Goal: Task Accomplishment & Management: Manage account settings

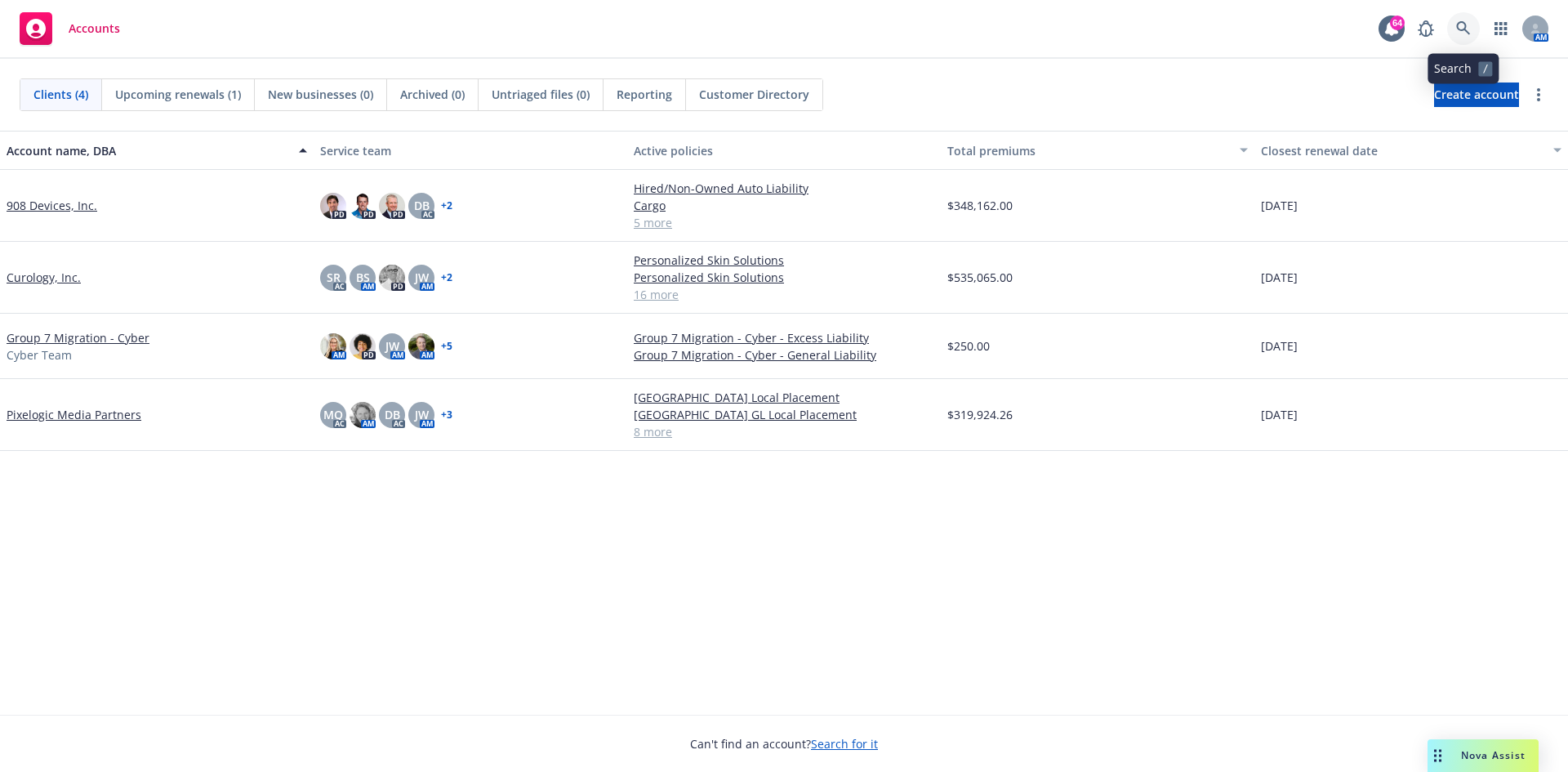
click at [1457, 26] on link at bounding box center [1464, 29] width 33 height 33
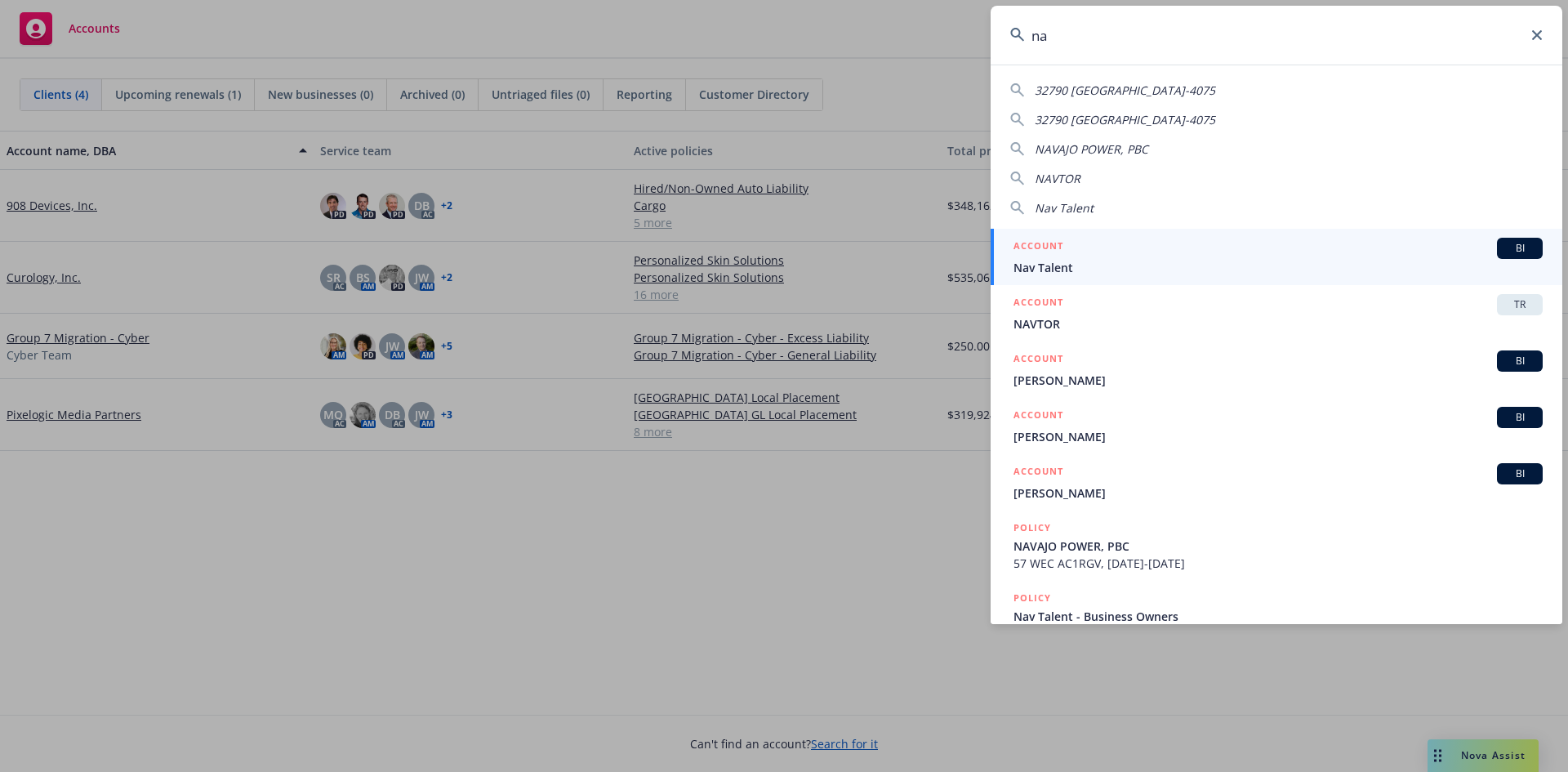
type input "n"
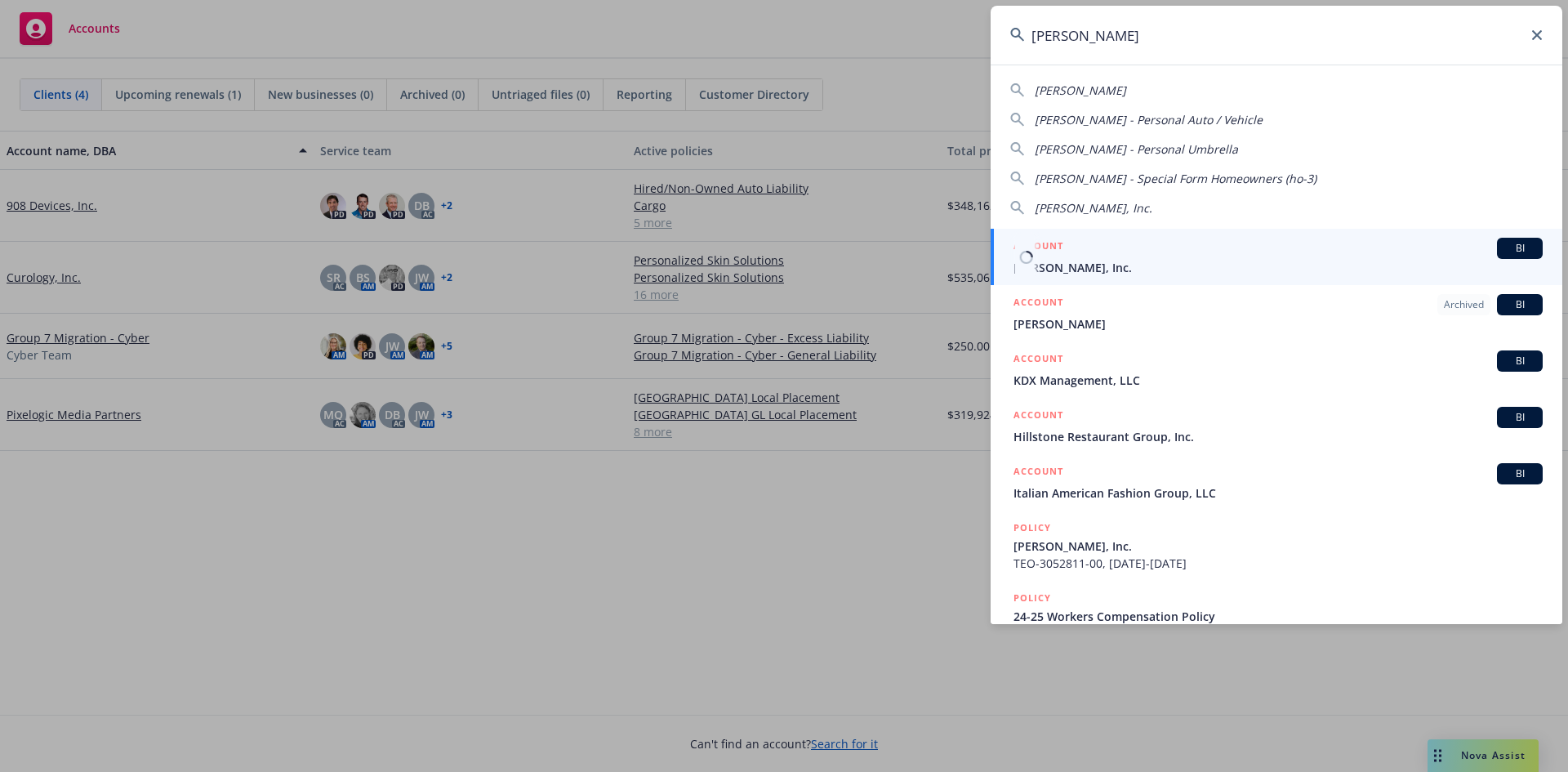
type input "[PERSON_NAME]"
click at [1517, 249] on span "BI" at bounding box center [1520, 248] width 33 height 15
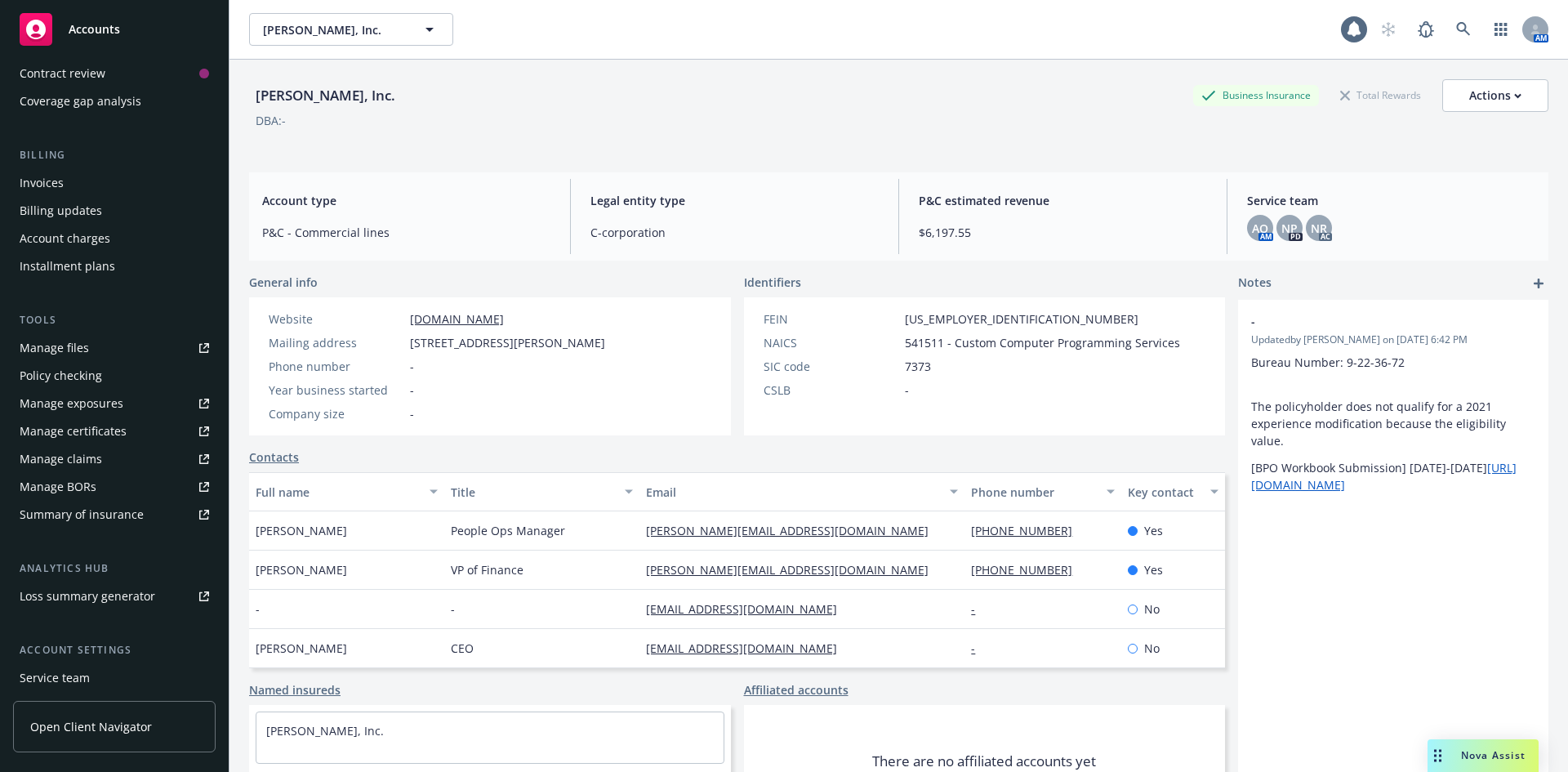
scroll to position [320, 0]
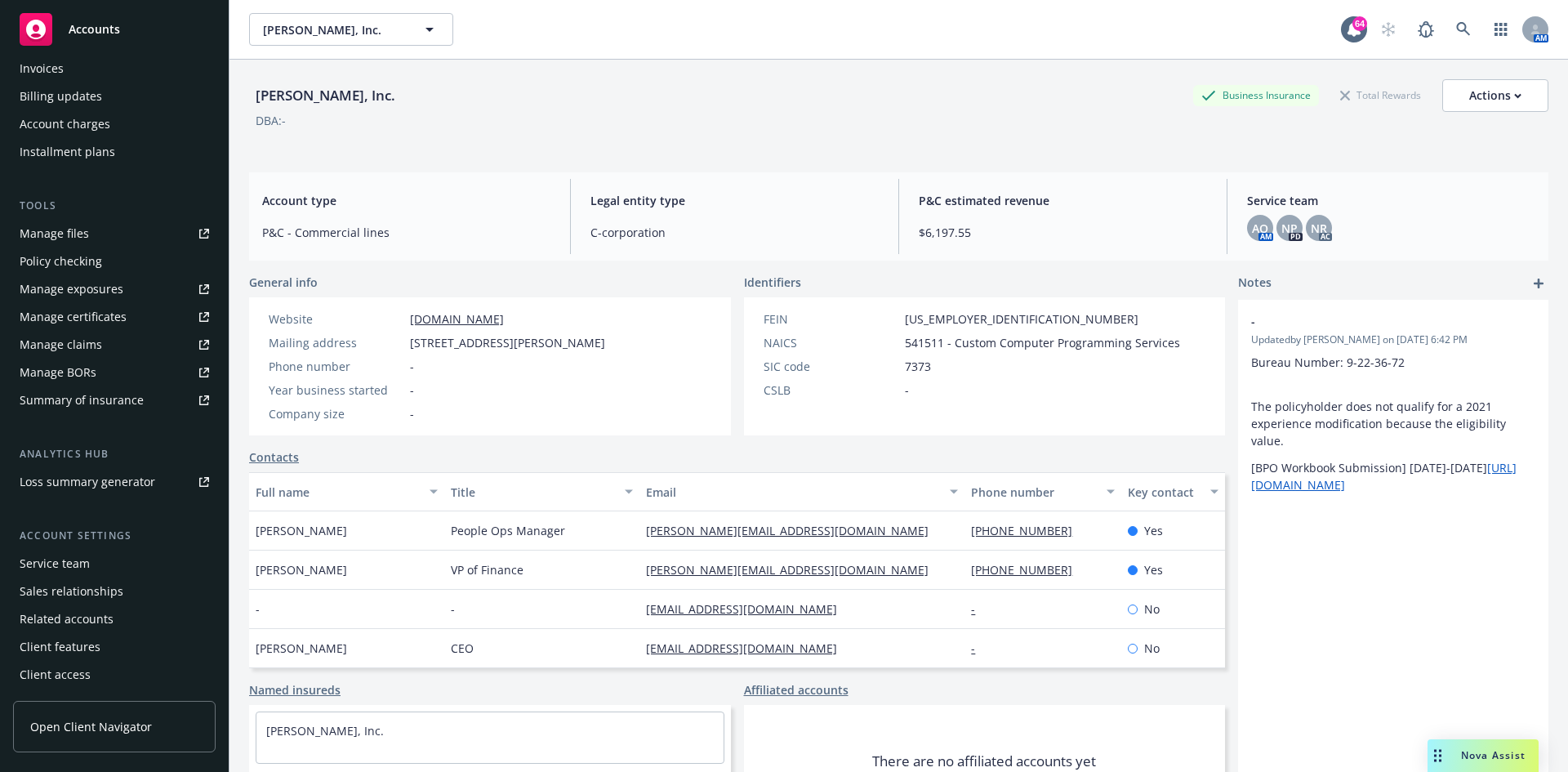
click at [78, 563] on div "Service team" at bounding box center [54, 563] width 70 height 26
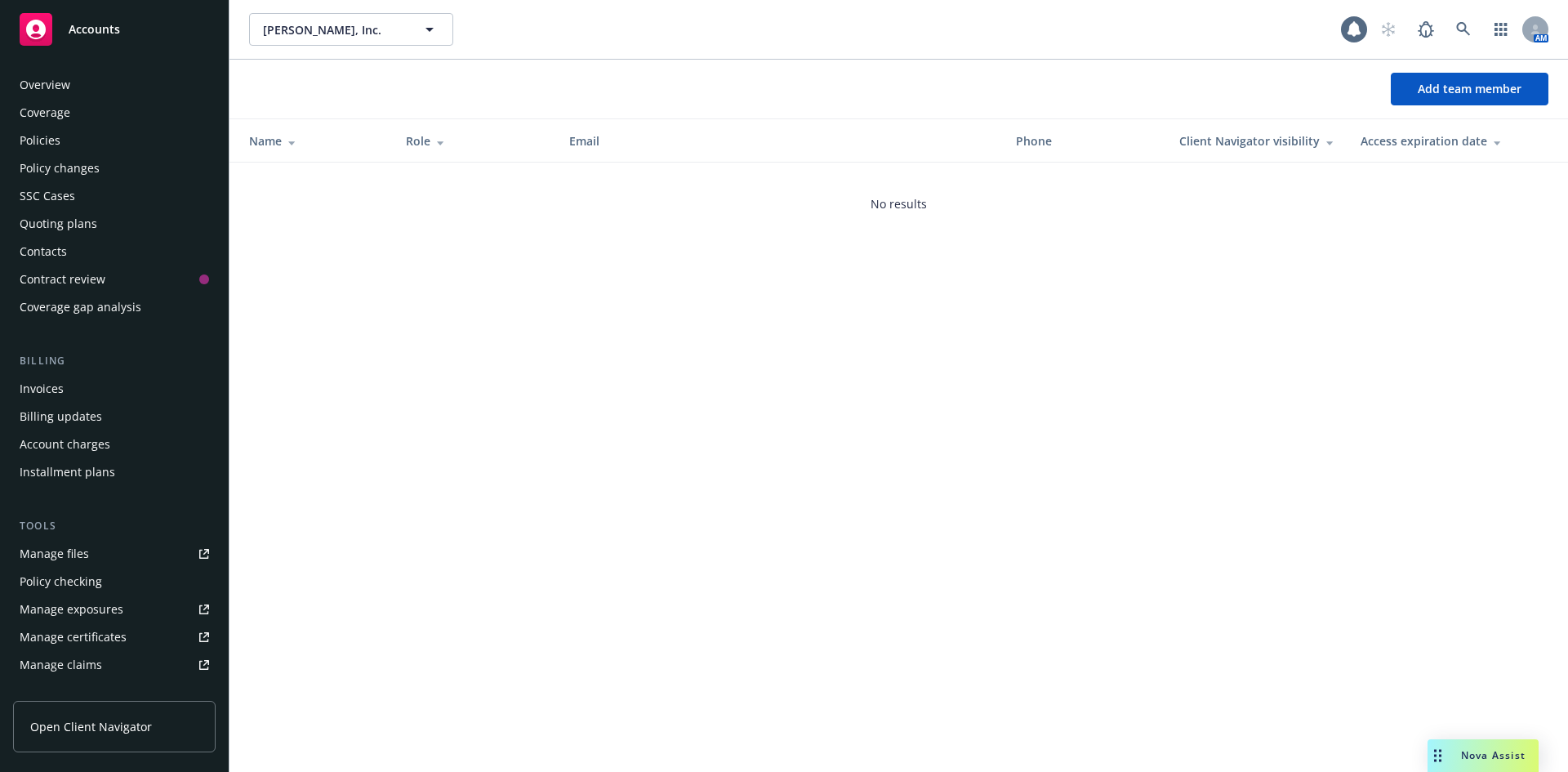
scroll to position [320, 0]
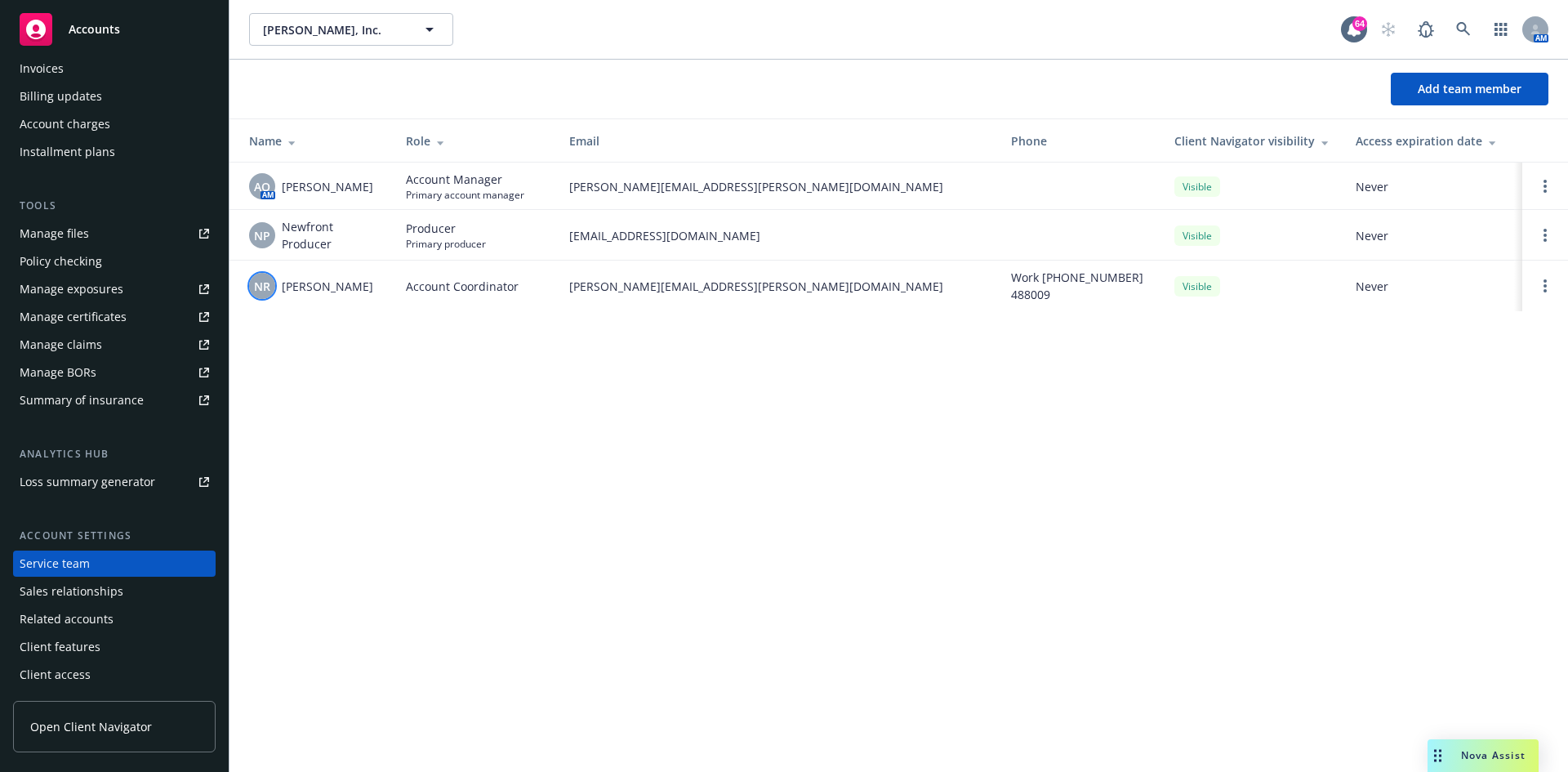
click at [268, 289] on span "NR" at bounding box center [262, 286] width 17 height 17
click at [698, 437] on div "[PERSON_NAME], Inc. [PERSON_NAME], Inc. 64 AM Add team member Name Role Email P…" at bounding box center [898, 386] width 1339 height 772
click at [1468, 20] on link at bounding box center [1464, 29] width 33 height 33
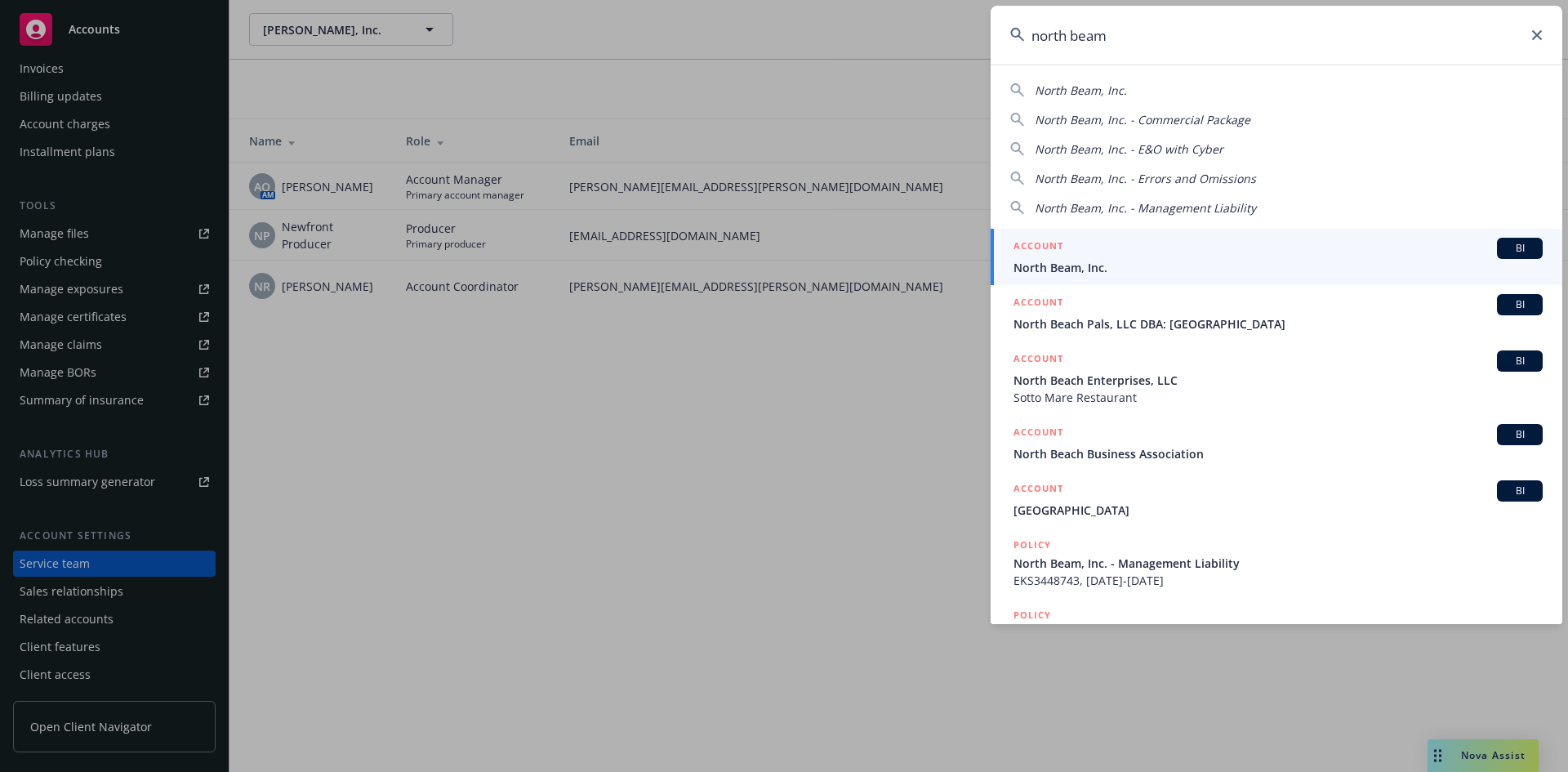
type input "north beam"
click at [1505, 244] on span "BI" at bounding box center [1520, 248] width 33 height 15
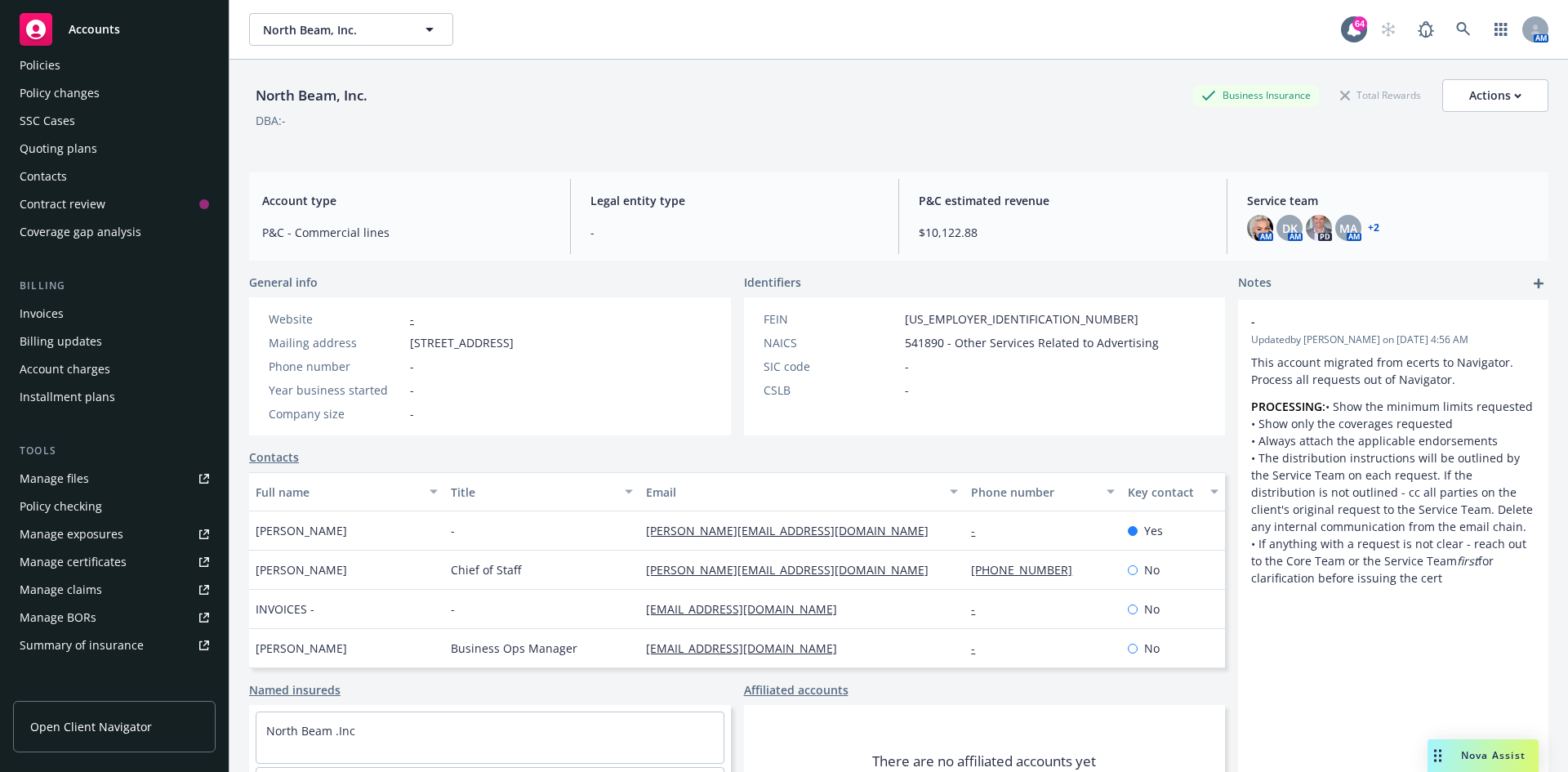
scroll to position [320, 0]
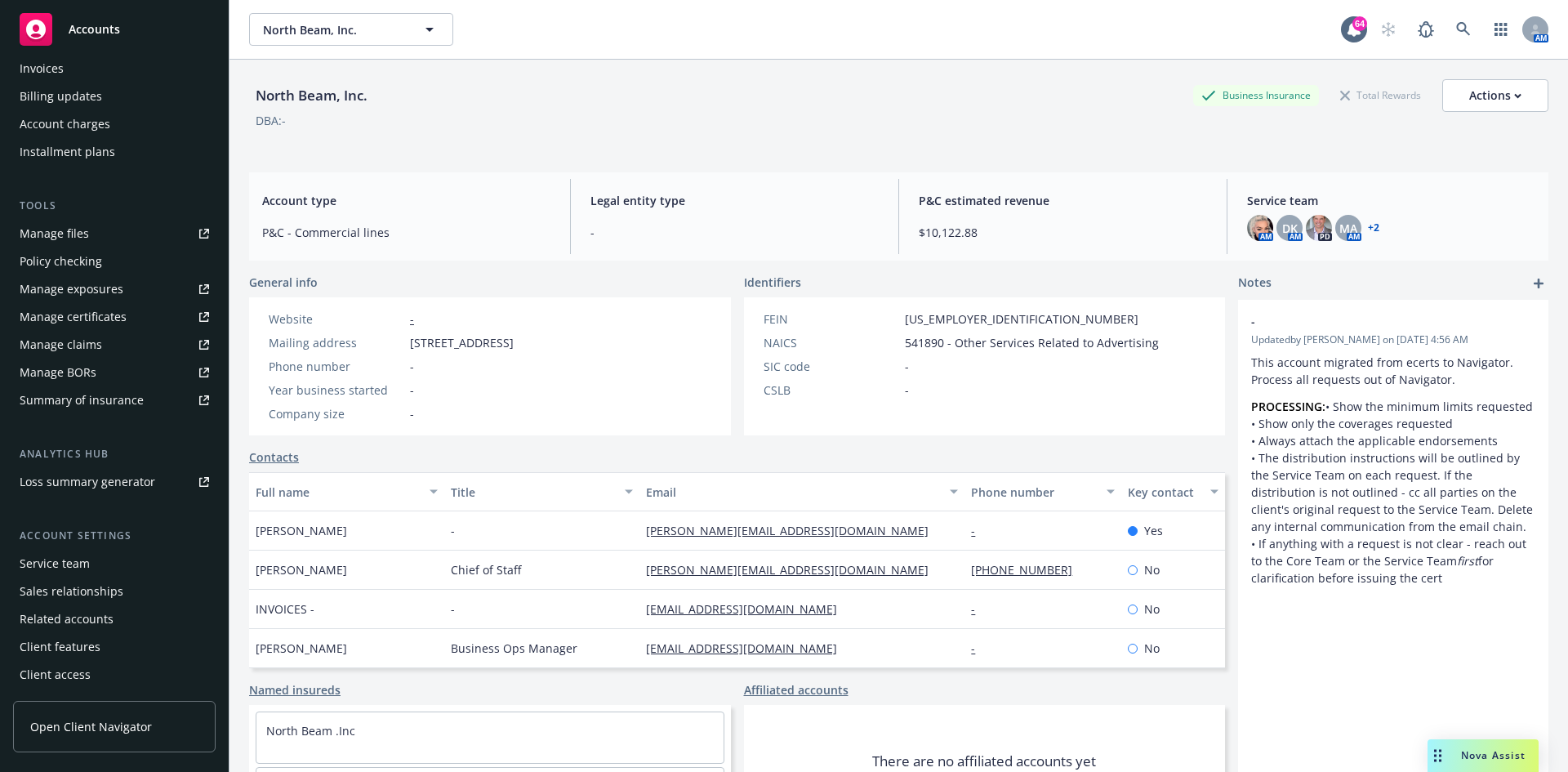
click at [70, 564] on div "Service team" at bounding box center [54, 563] width 70 height 26
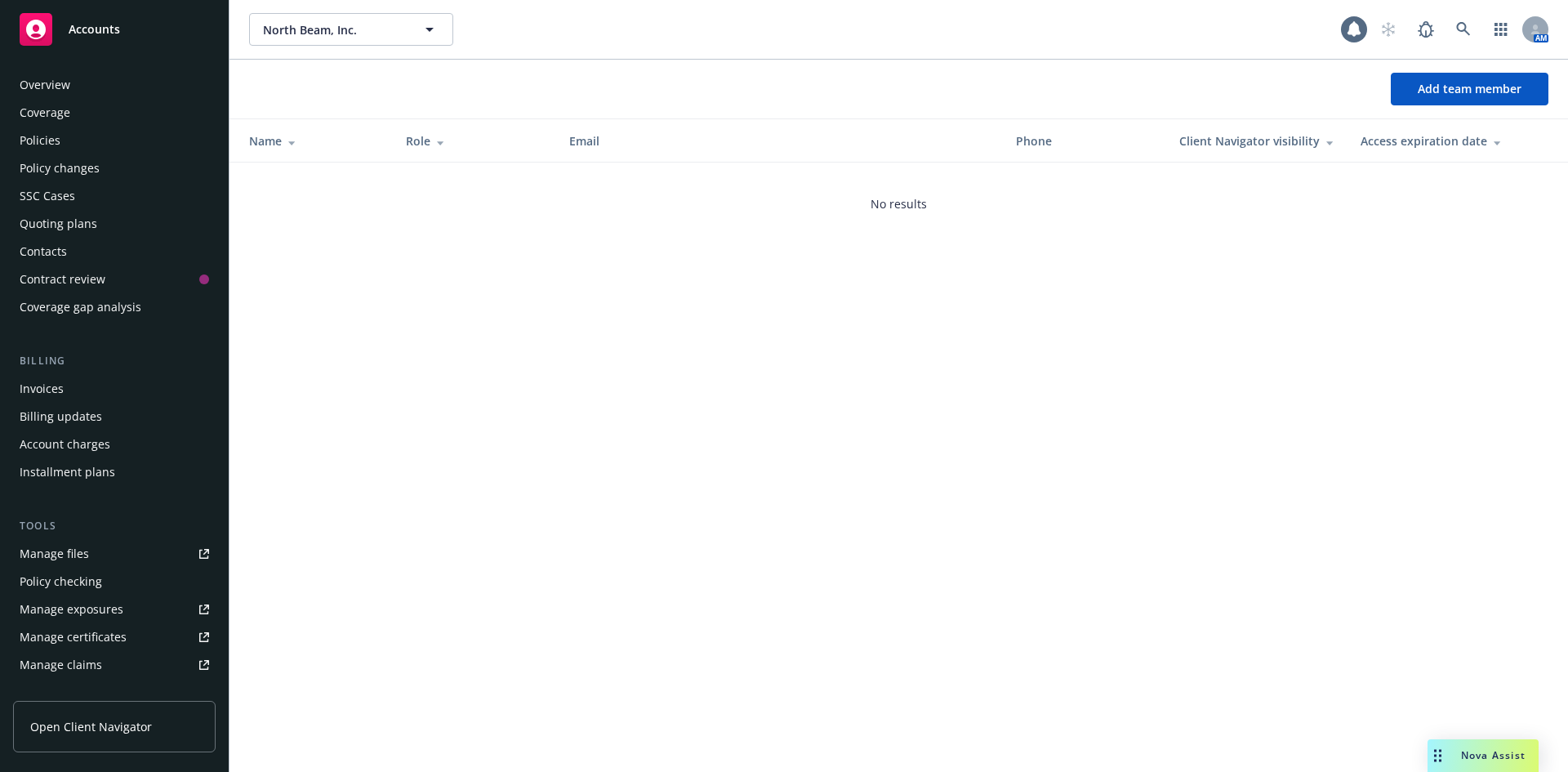
scroll to position [320, 0]
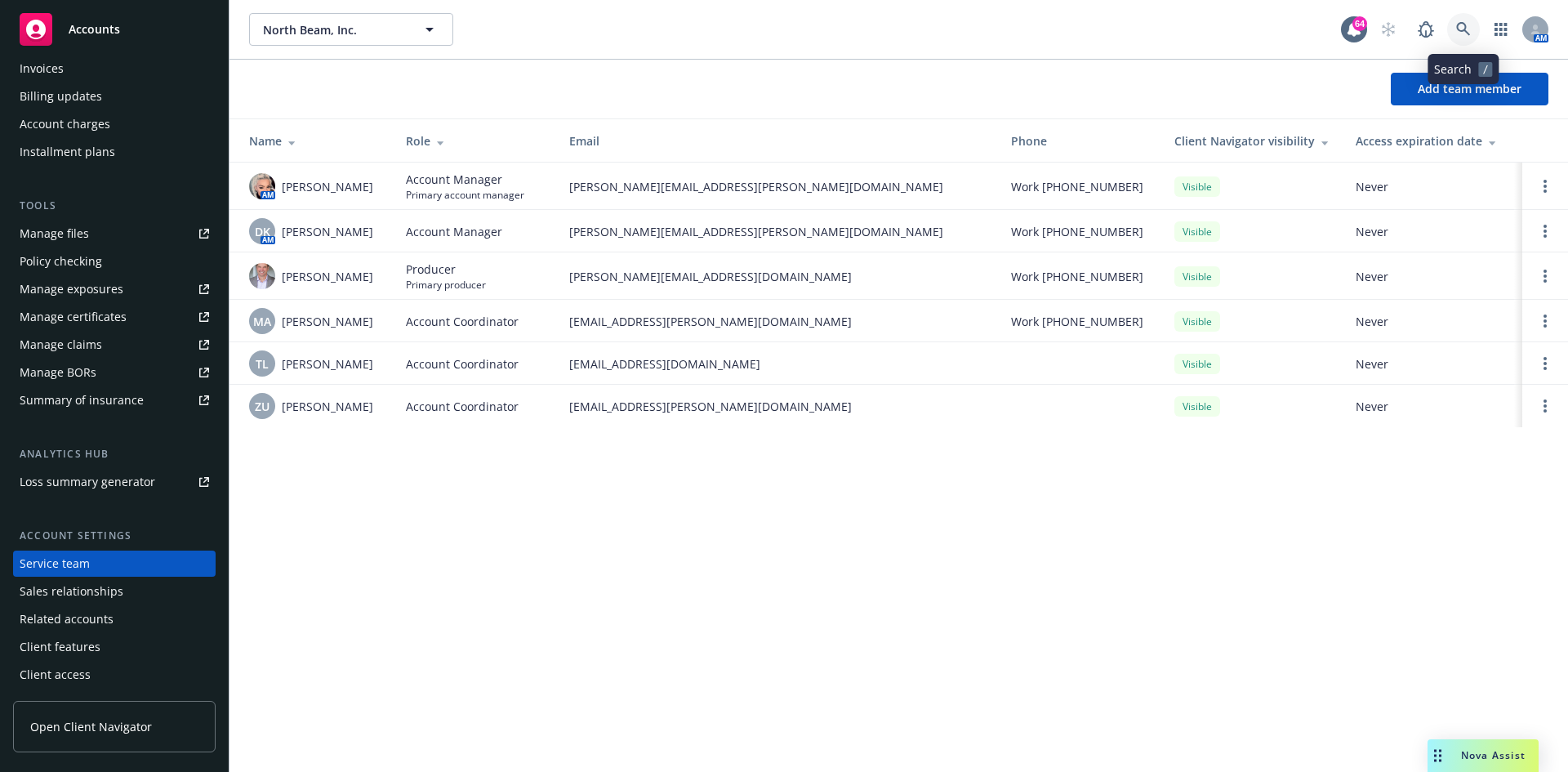
click at [1465, 29] on icon at bounding box center [1463, 29] width 14 height 14
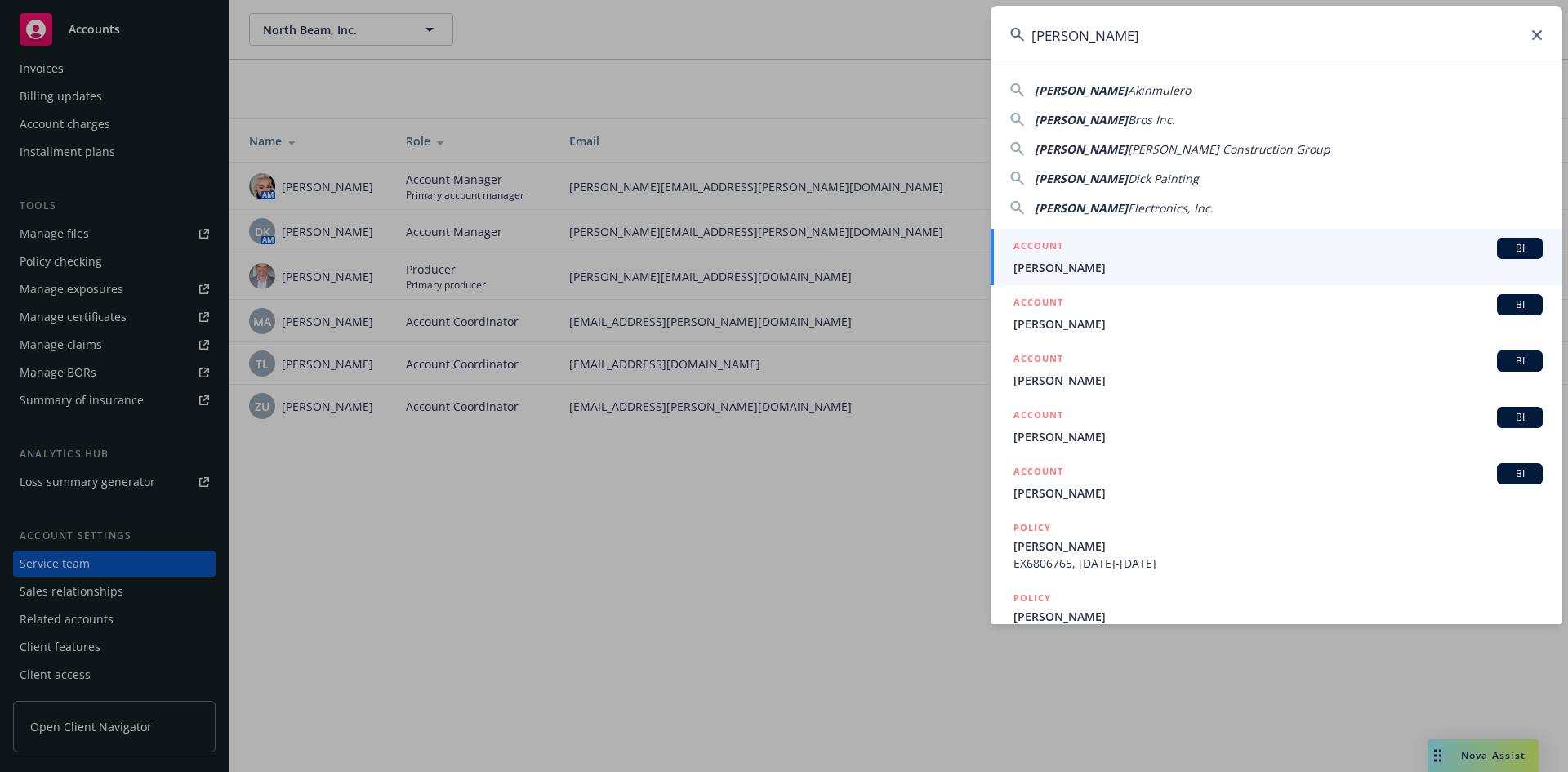
click at [1134, 209] on span "Electronics, Inc." at bounding box center [1170, 207] width 86 height 16
type input "[PERSON_NAME] Electronics, Inc."
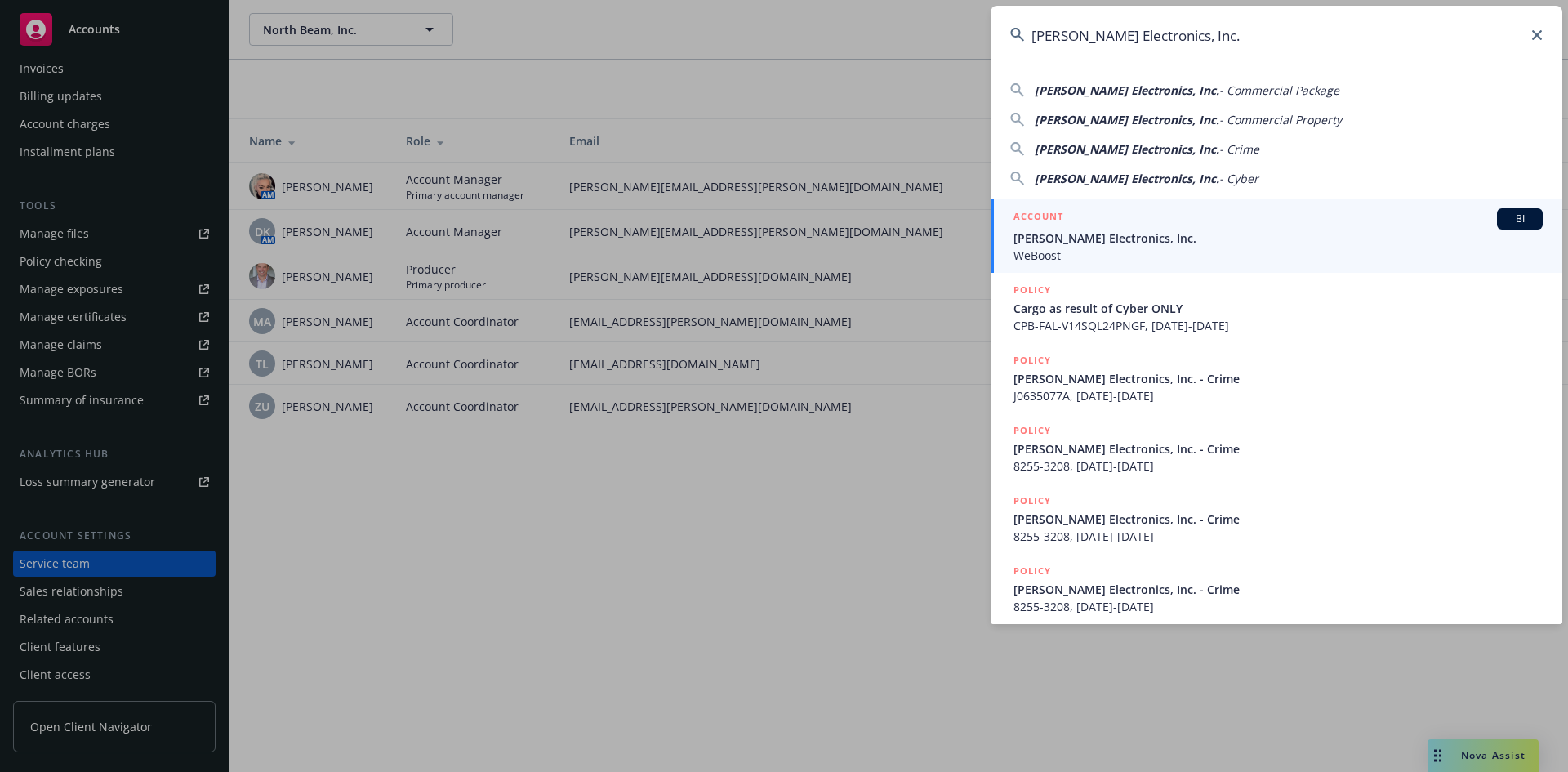
click at [1504, 221] on span "BI" at bounding box center [1520, 219] width 33 height 15
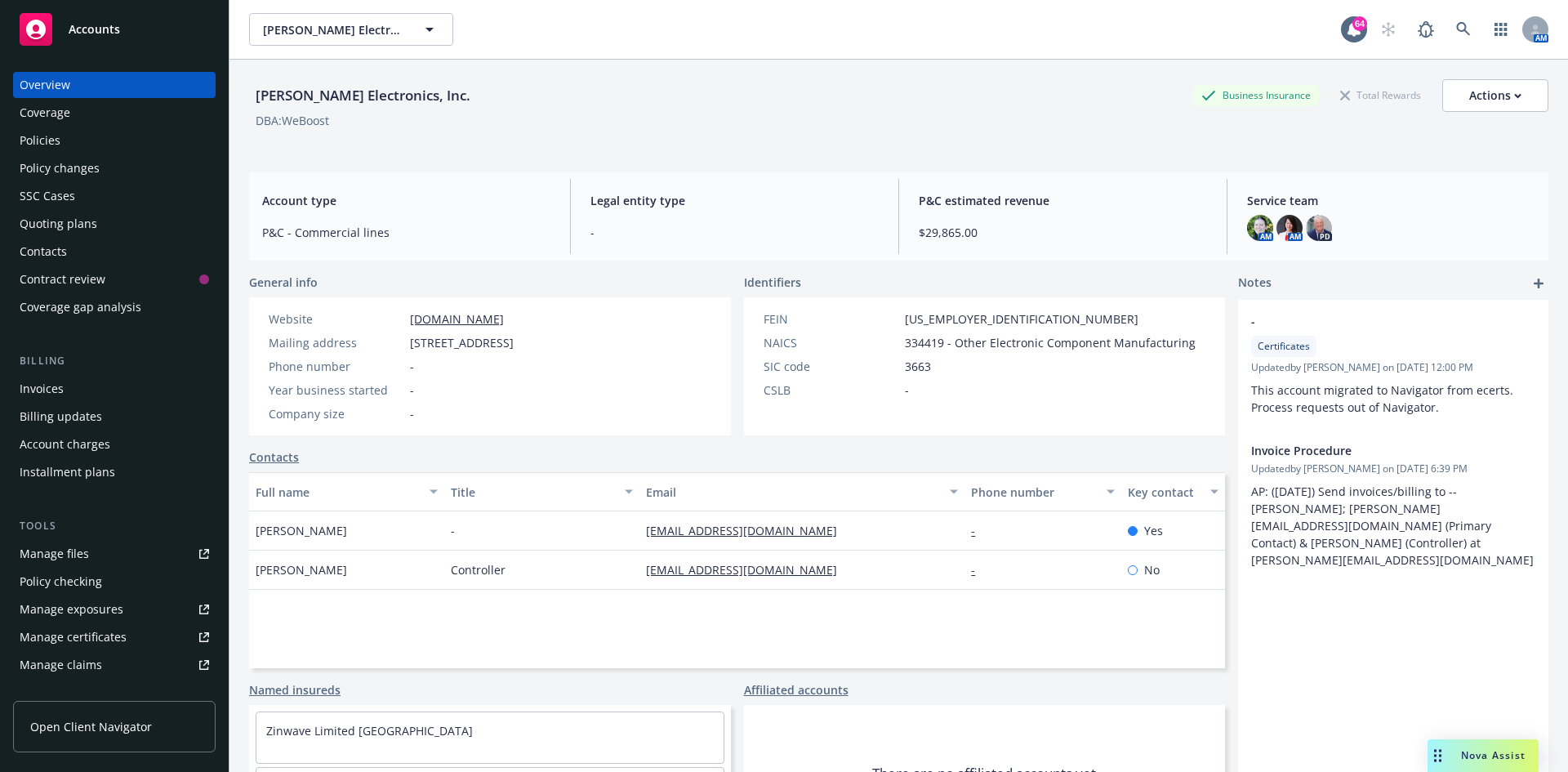
scroll to position [320, 0]
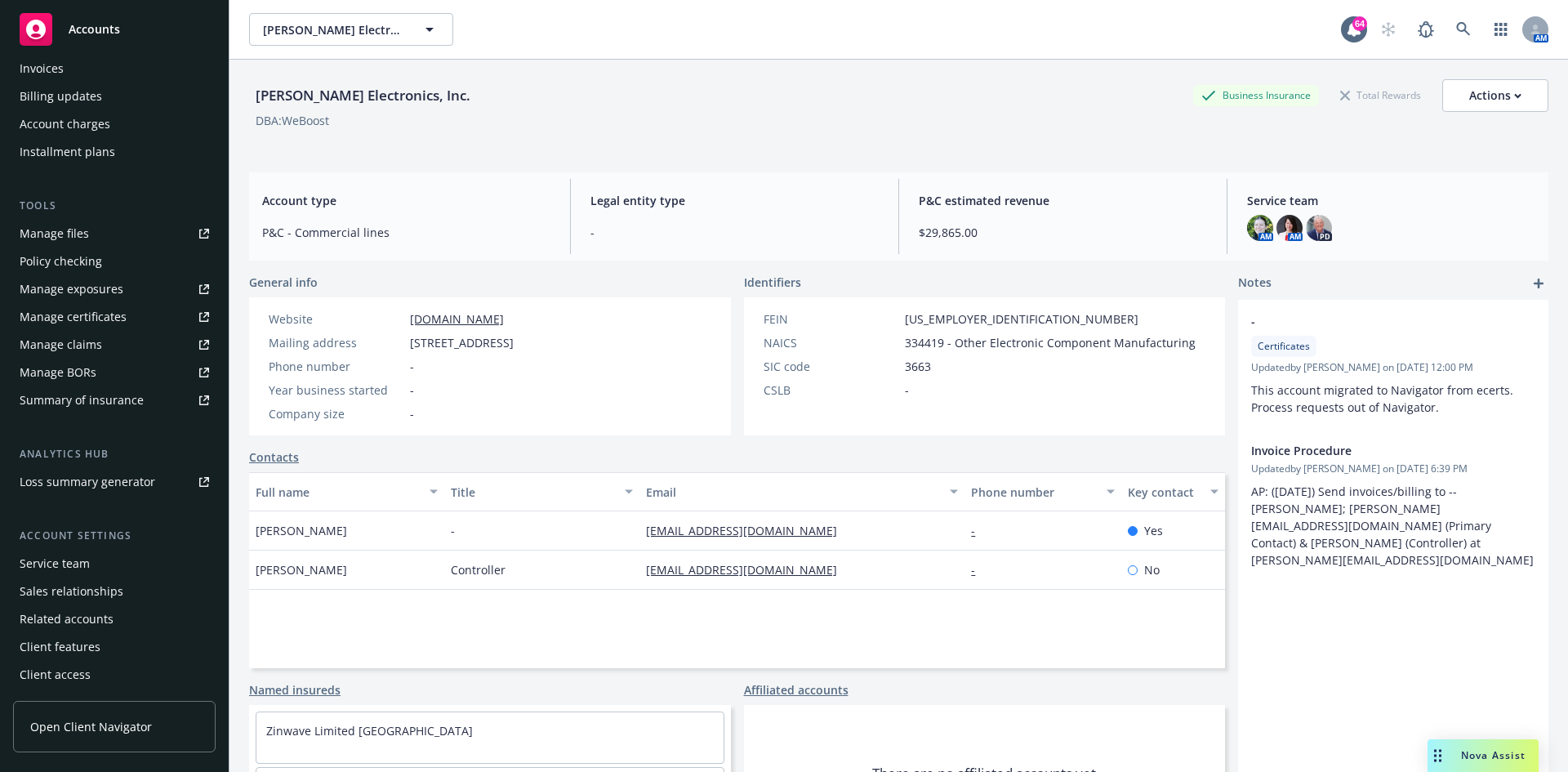
click at [52, 568] on div "Service team" at bounding box center [54, 563] width 70 height 26
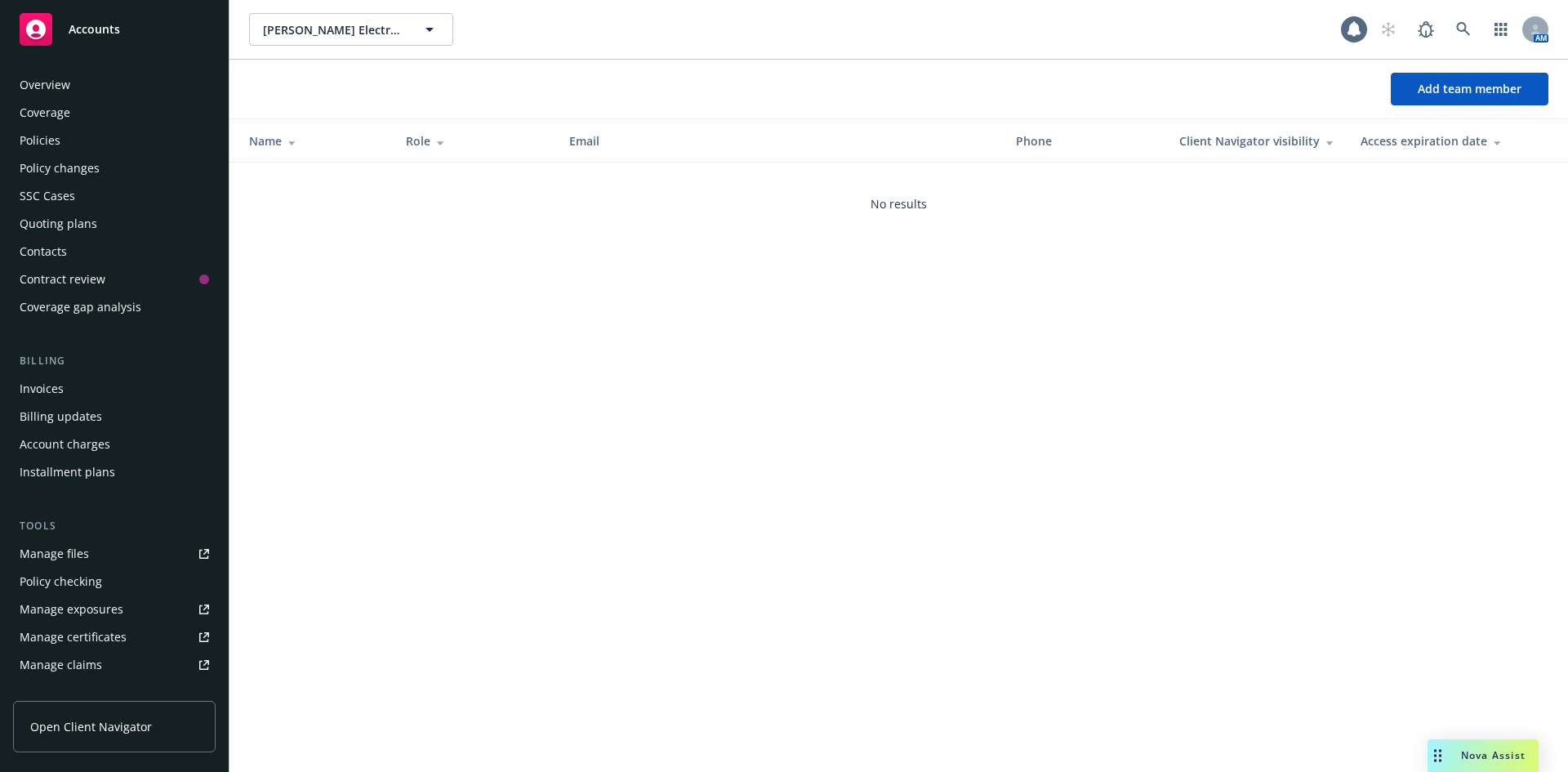
scroll to position [320, 0]
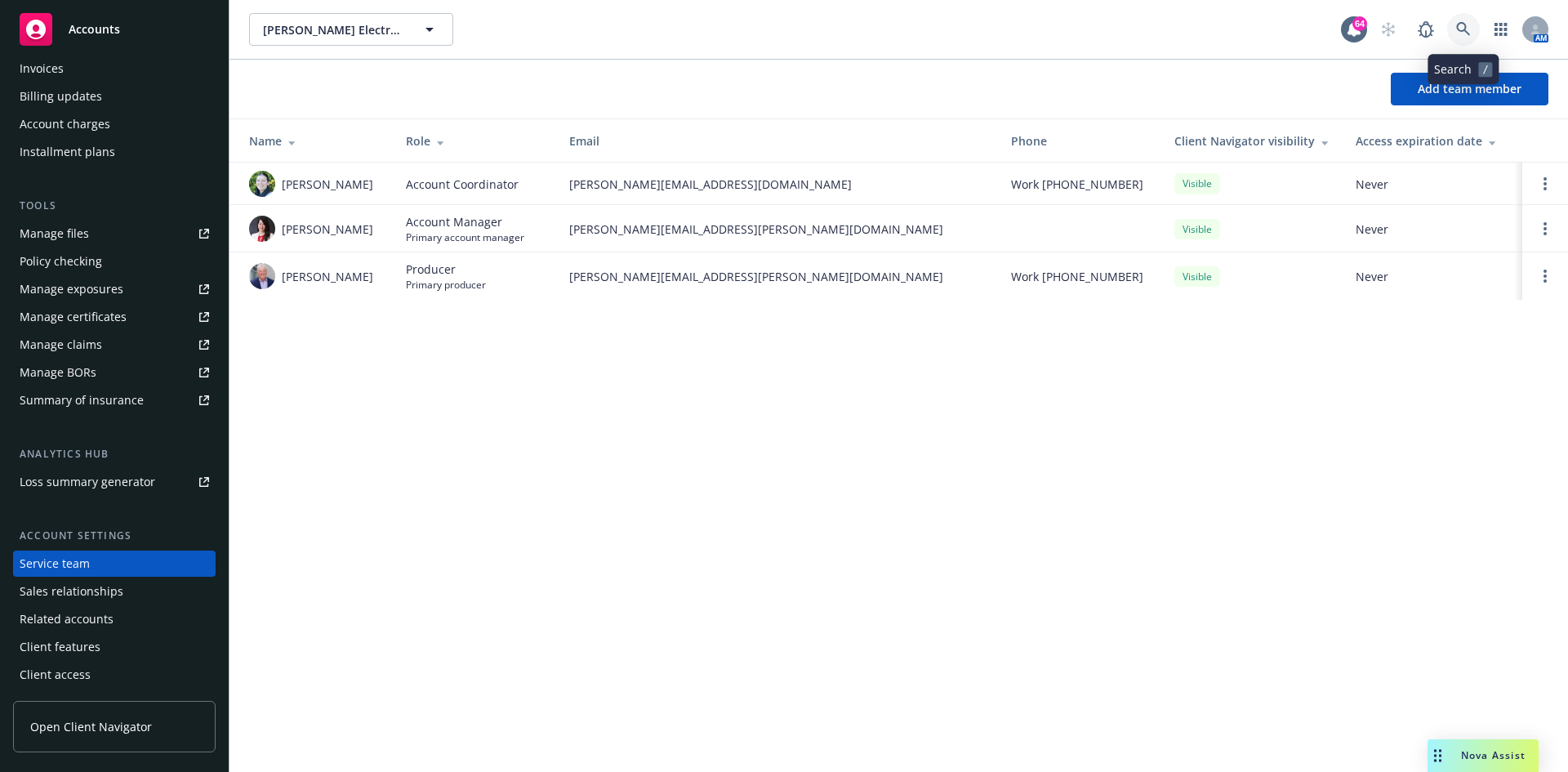
click at [1457, 19] on link at bounding box center [1464, 29] width 33 height 33
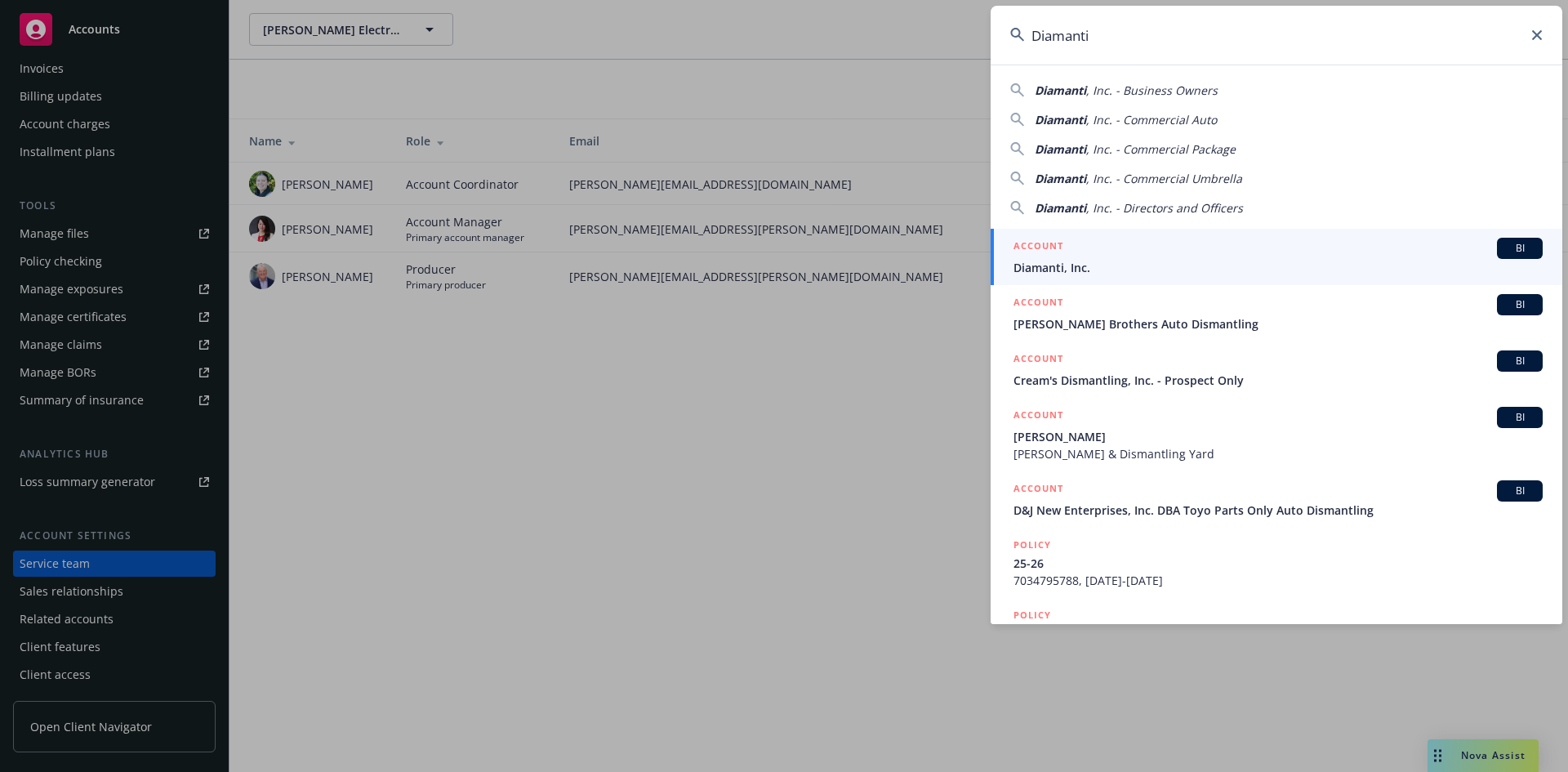
type input "Diamanti"
click at [1508, 241] on span "BI" at bounding box center [1520, 248] width 33 height 15
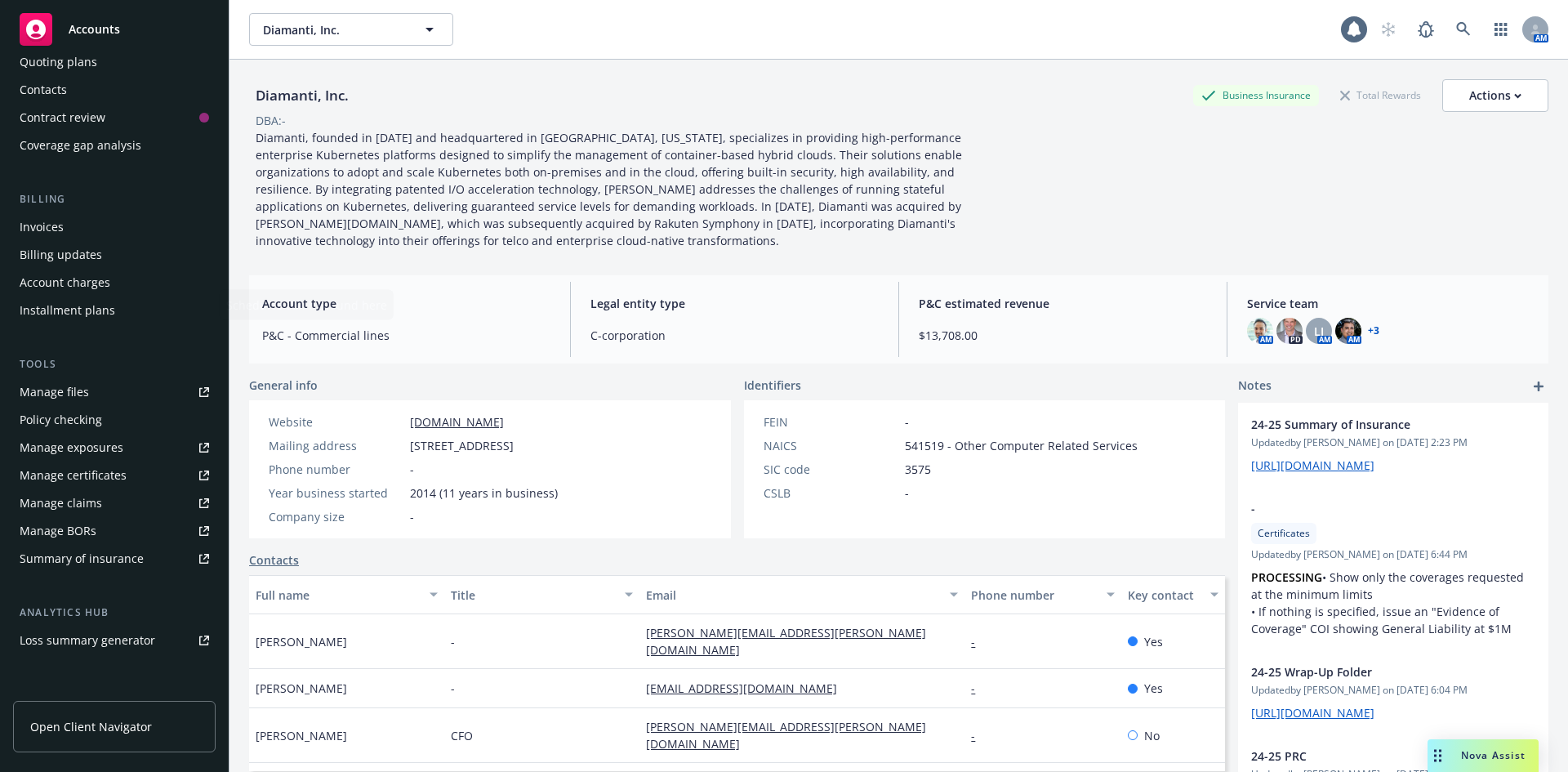
scroll to position [320, 0]
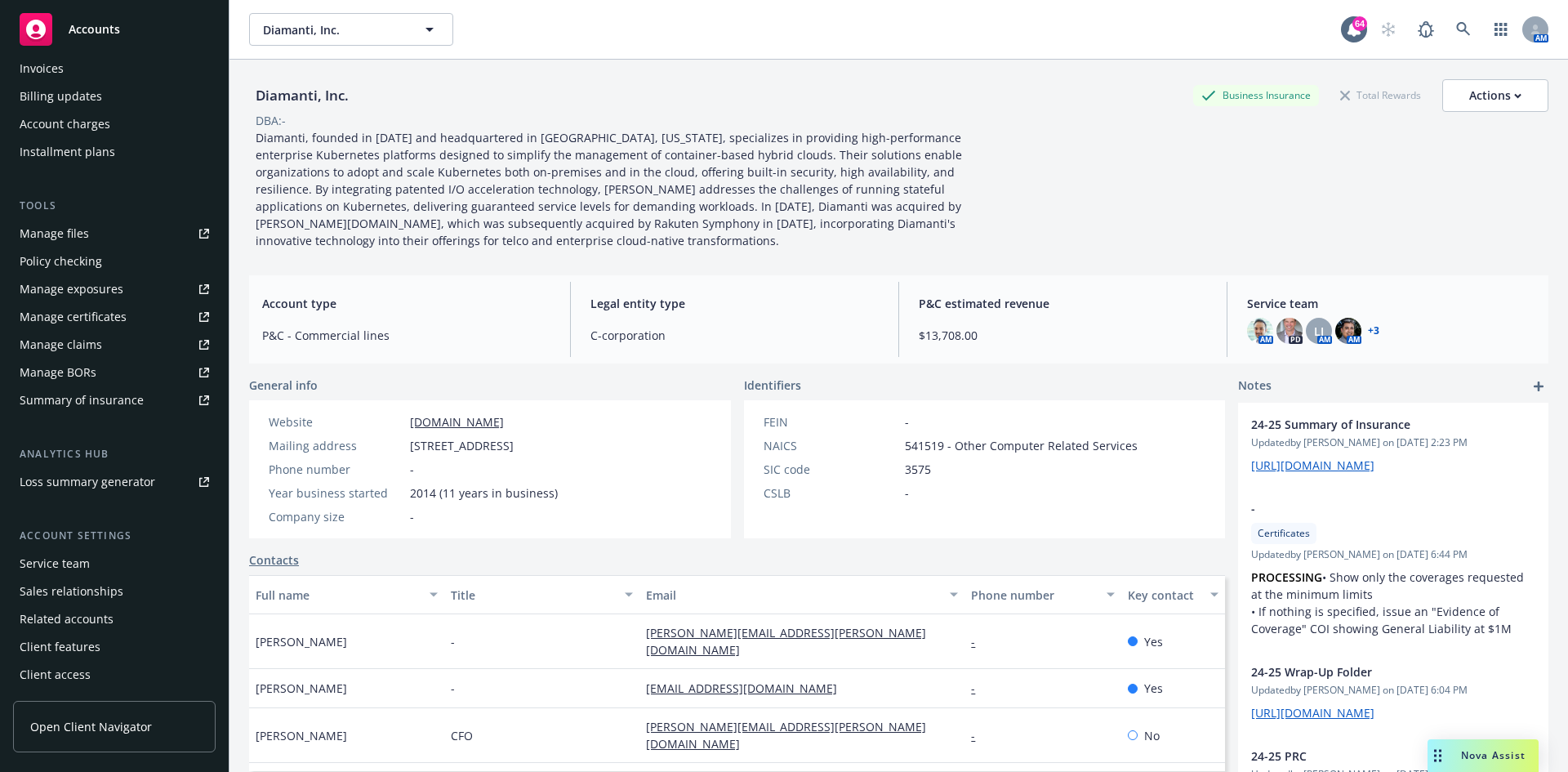
click at [92, 563] on div "Service team" at bounding box center [114, 563] width 190 height 26
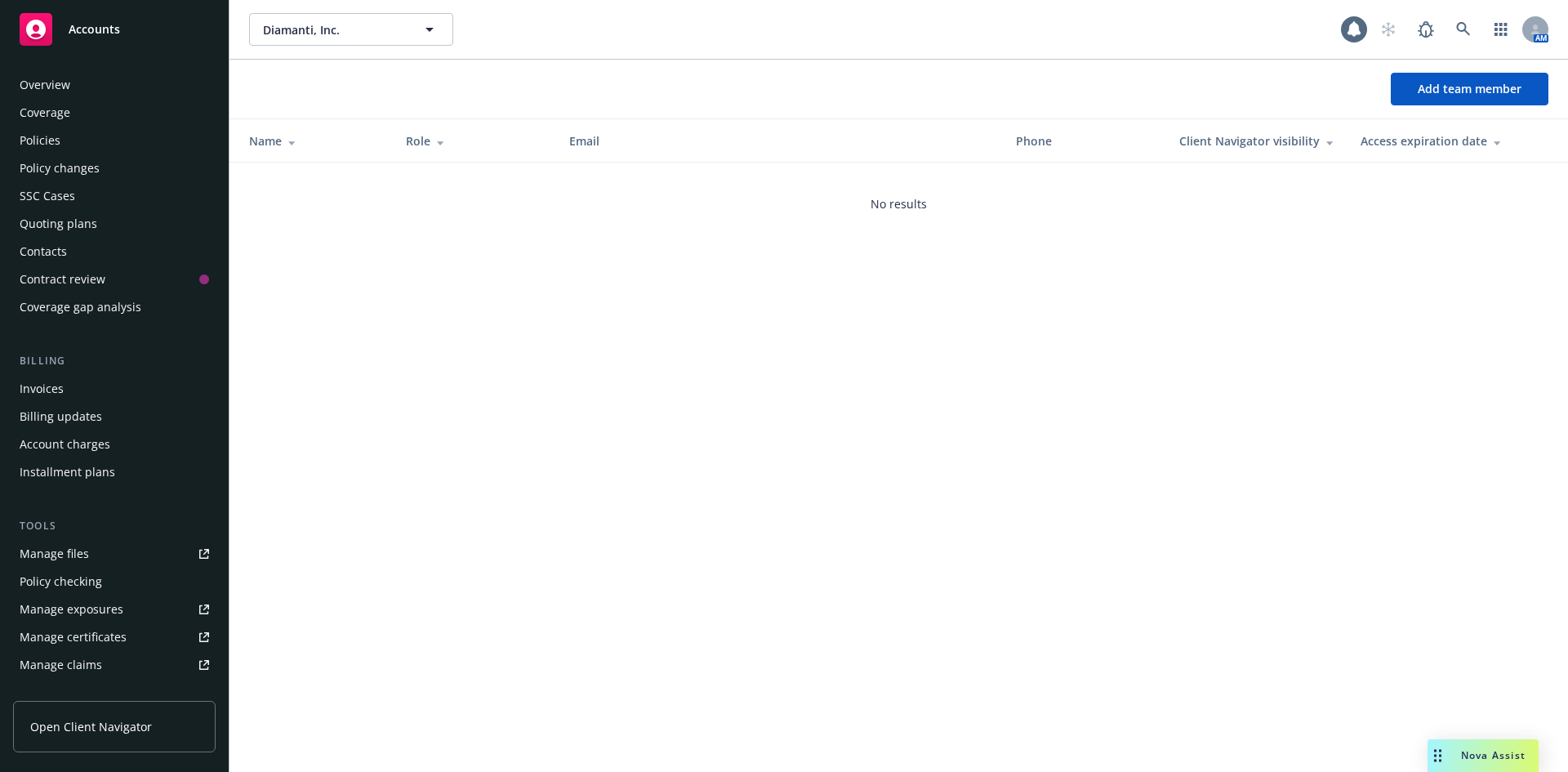
scroll to position [320, 0]
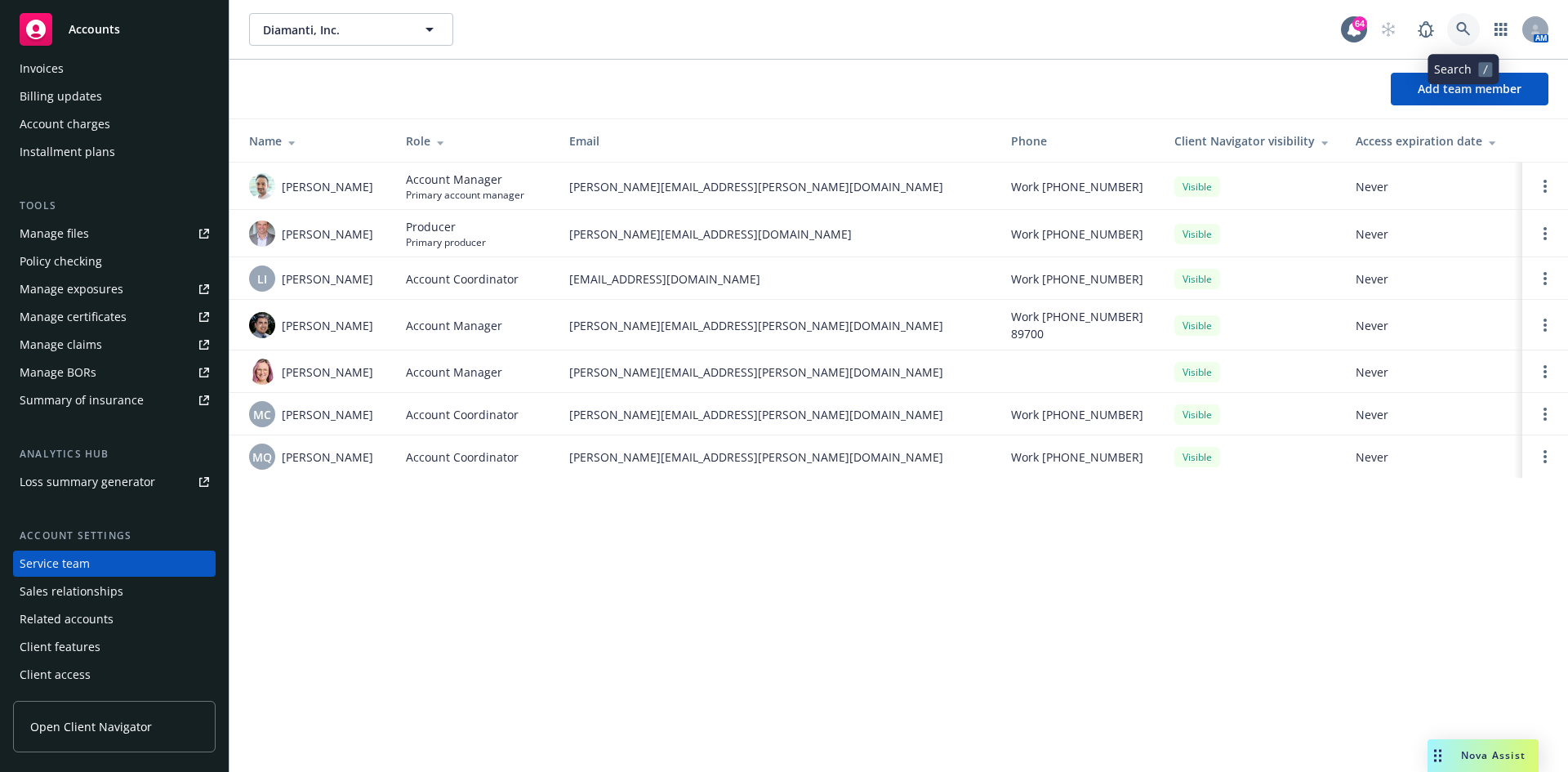
click at [1461, 24] on icon at bounding box center [1463, 29] width 14 height 14
